Goal: Find specific page/section: Find specific page/section

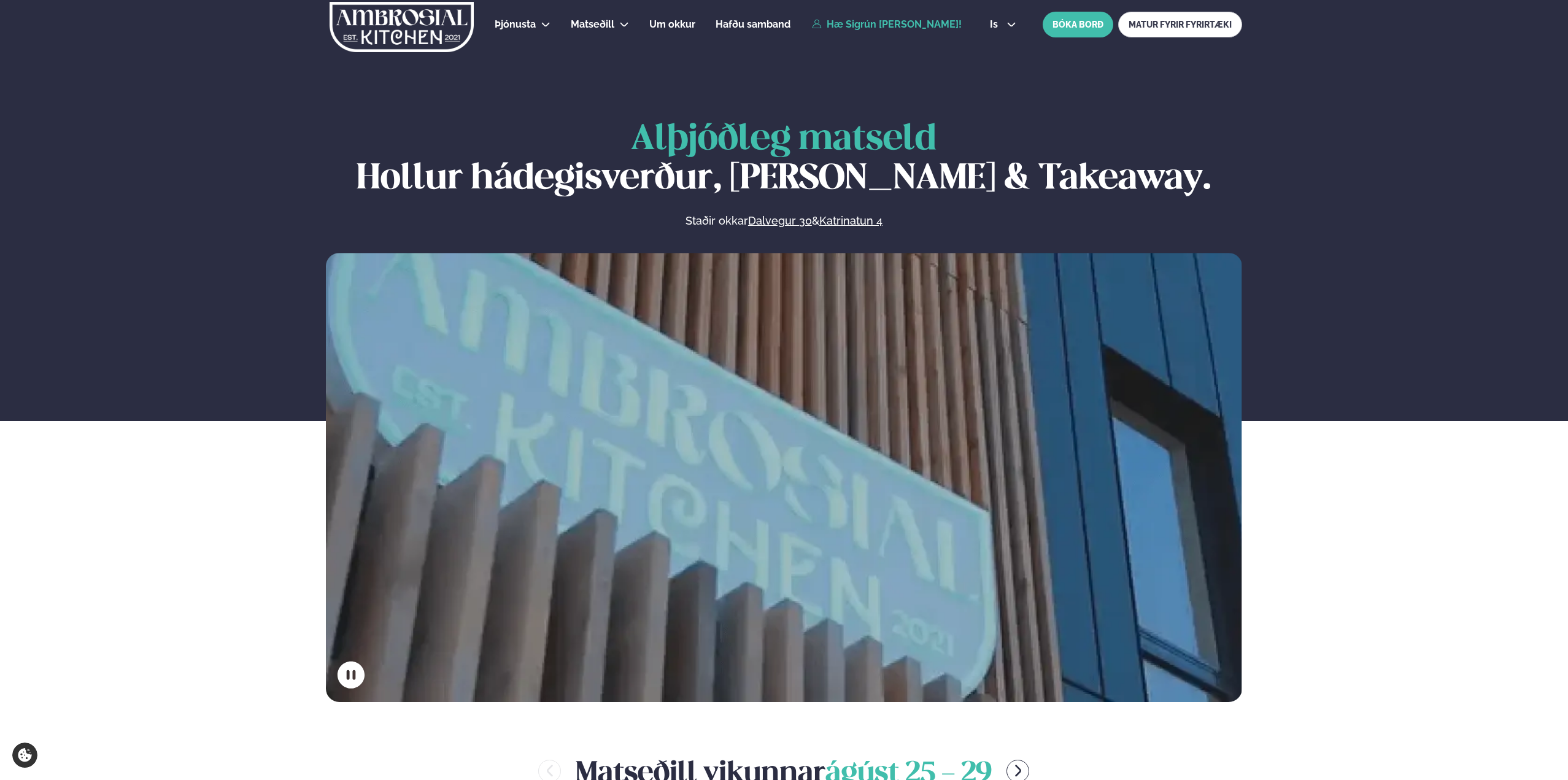
click at [862, 27] on link "Hæ Sigrún [PERSON_NAME]!" at bounding box center [887, 24] width 150 height 11
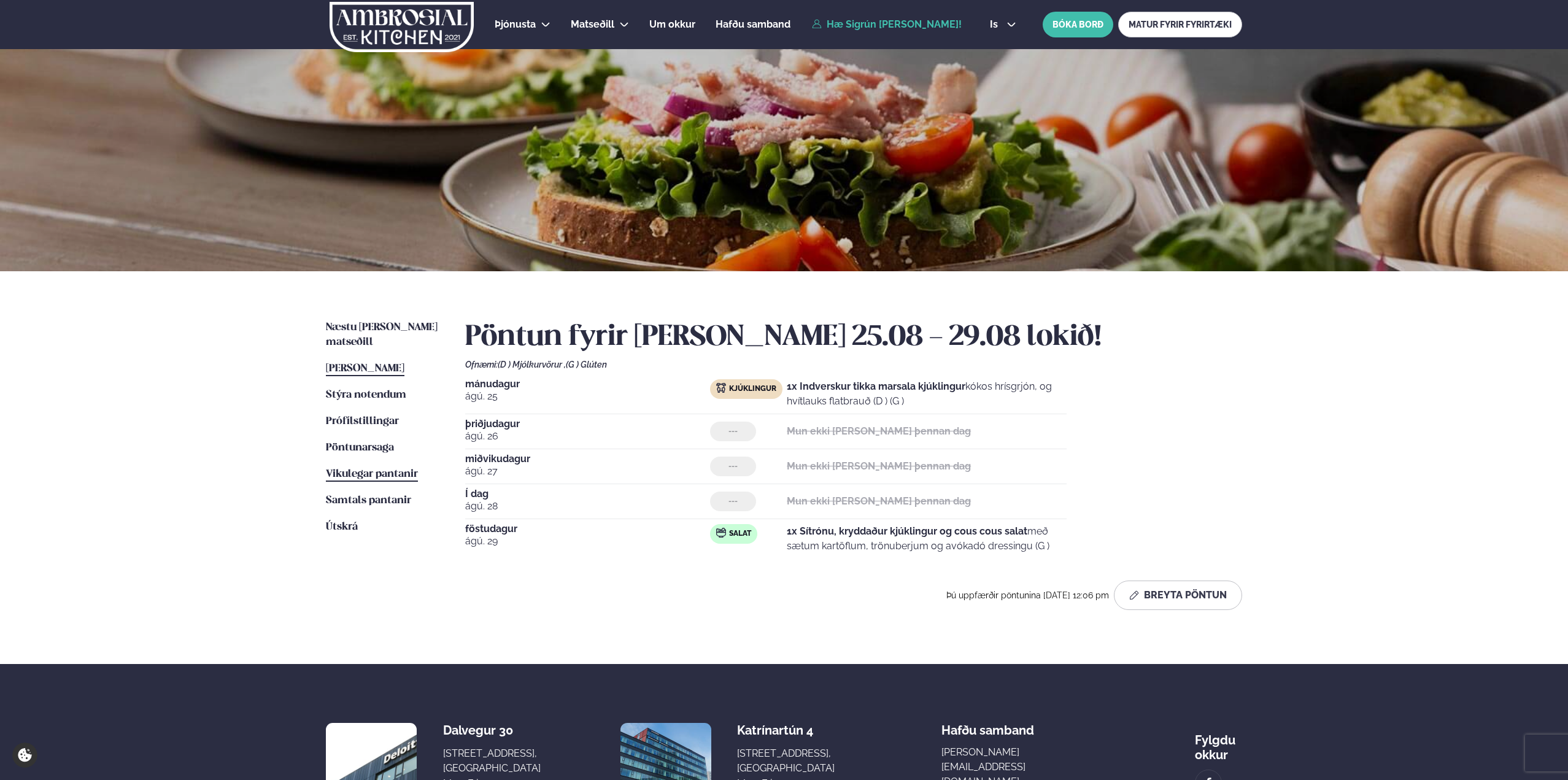
click at [373, 469] on span "Vikulegar pantanir" at bounding box center [371, 474] width 92 height 10
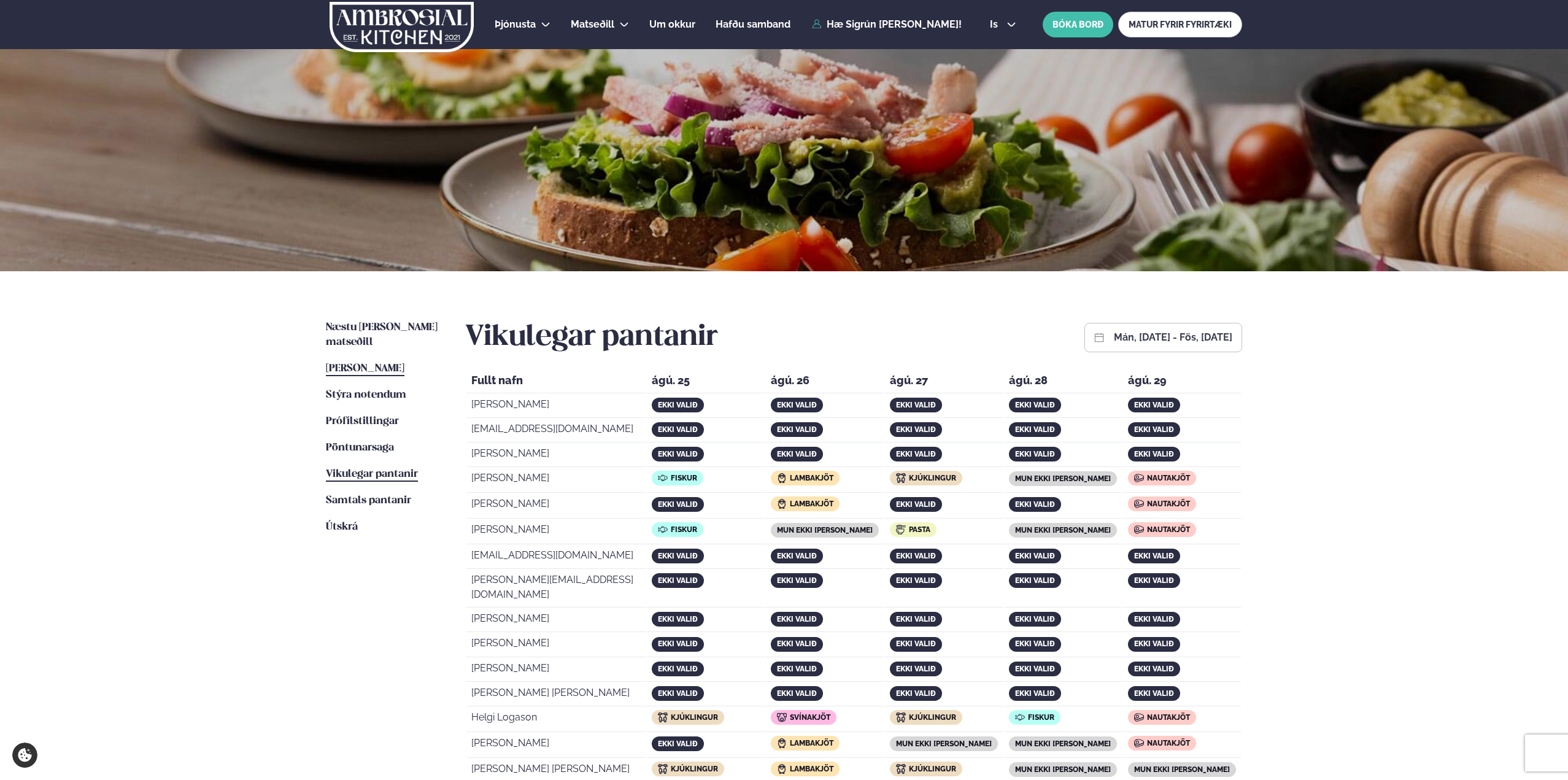
click at [385, 363] on span "[PERSON_NAME]" at bounding box center [365, 368] width 78 height 10
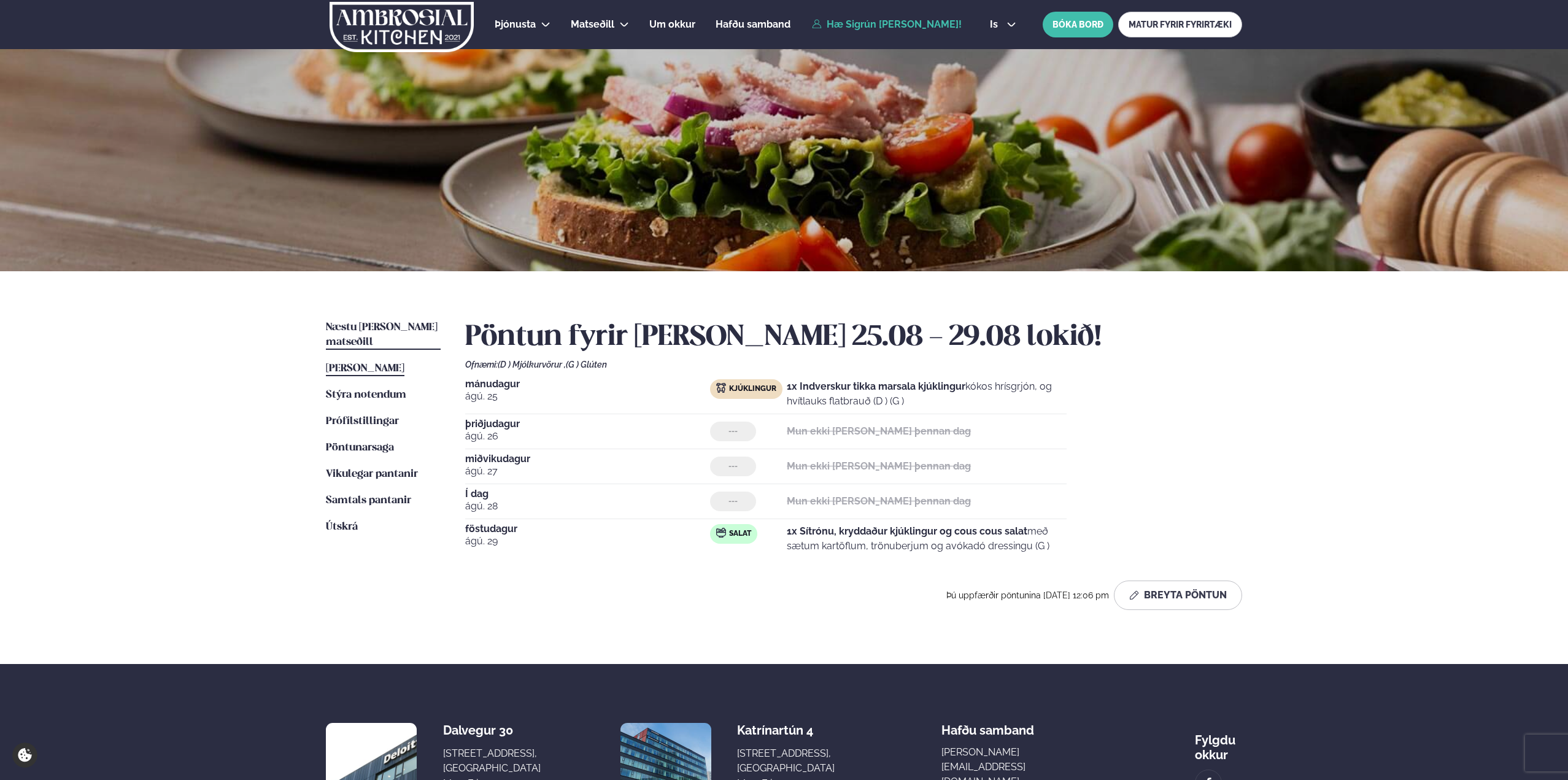
click at [387, 328] on span "Næstu [PERSON_NAME] matseðill" at bounding box center [381, 334] width 111 height 25
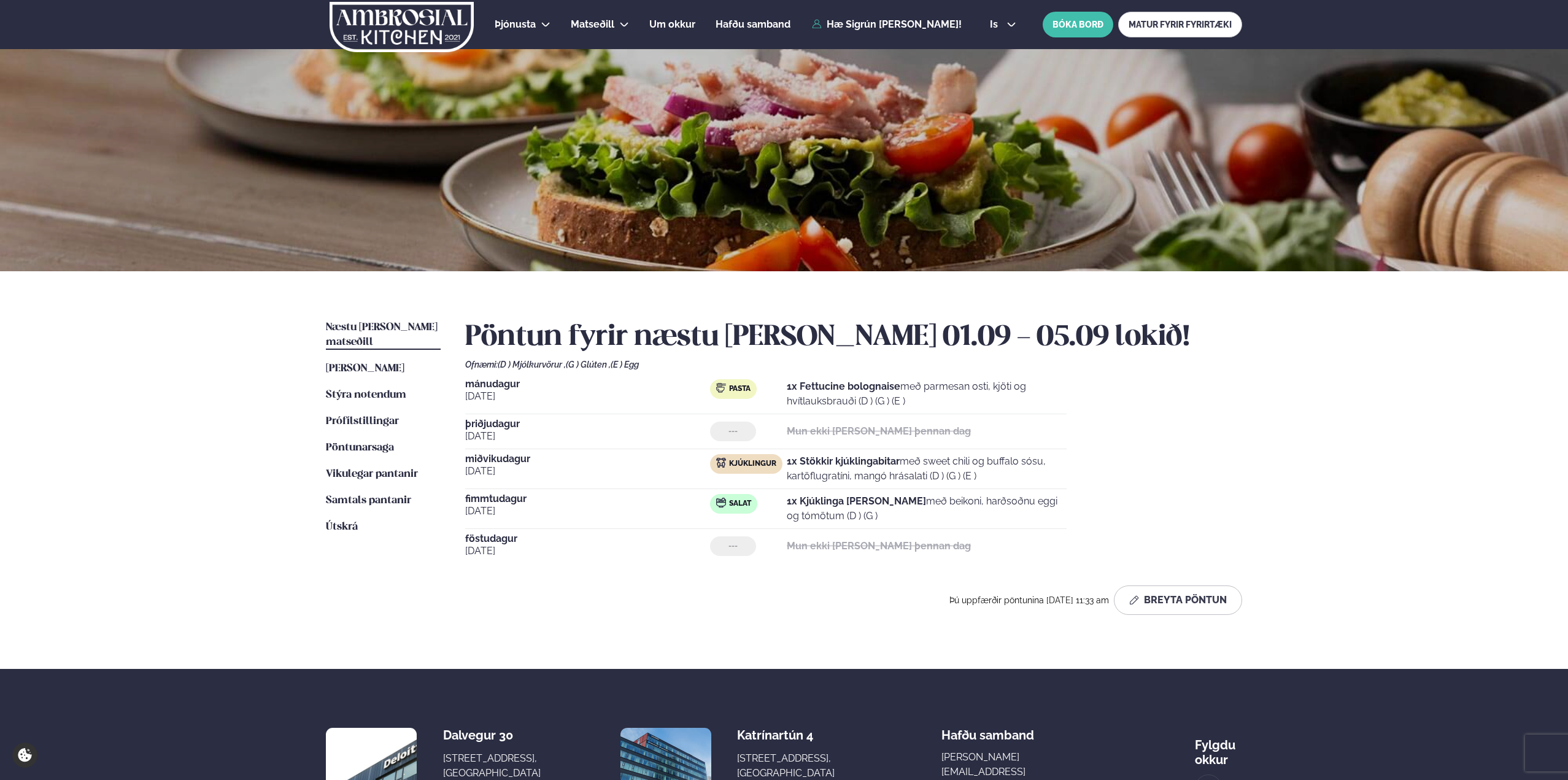
click at [386, 345] on ul "Næstu [PERSON_NAME] matseðill Næsta vika [PERSON_NAME] matseðill Þessa [PERSON_…" at bounding box center [382, 472] width 114 height 304
click at [386, 363] on span "[PERSON_NAME]" at bounding box center [365, 368] width 78 height 10
